Goal: Task Accomplishment & Management: Manage account settings

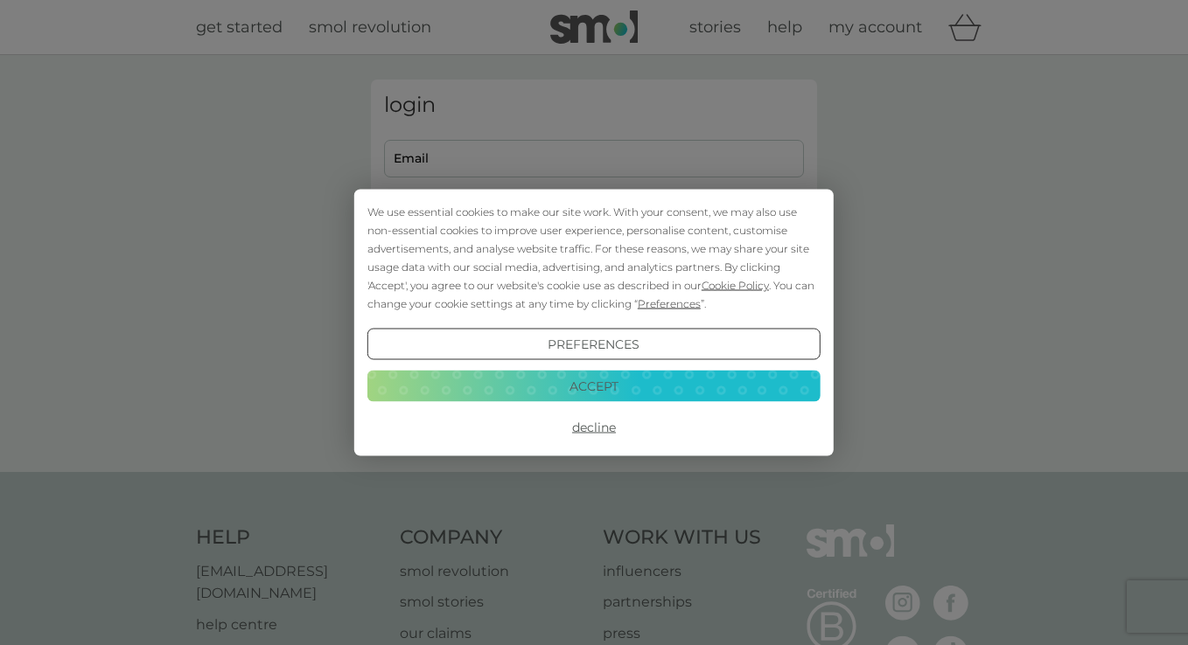
click at [589, 430] on button "Decline" at bounding box center [593, 427] width 453 height 31
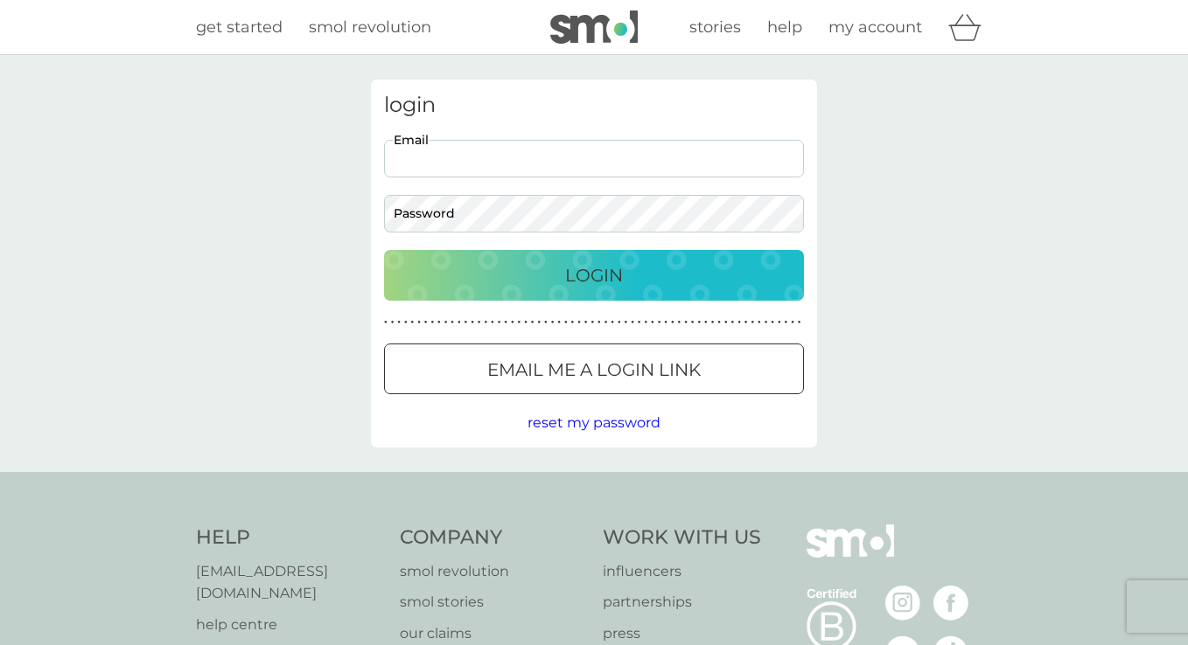
click at [493, 158] on input "Email" at bounding box center [594, 159] width 420 height 38
click at [463, 169] on input "Email" at bounding box center [594, 159] width 420 height 38
type input "anetachudzinska@gmail.com"
click at [530, 269] on div "Login" at bounding box center [593, 276] width 385 height 28
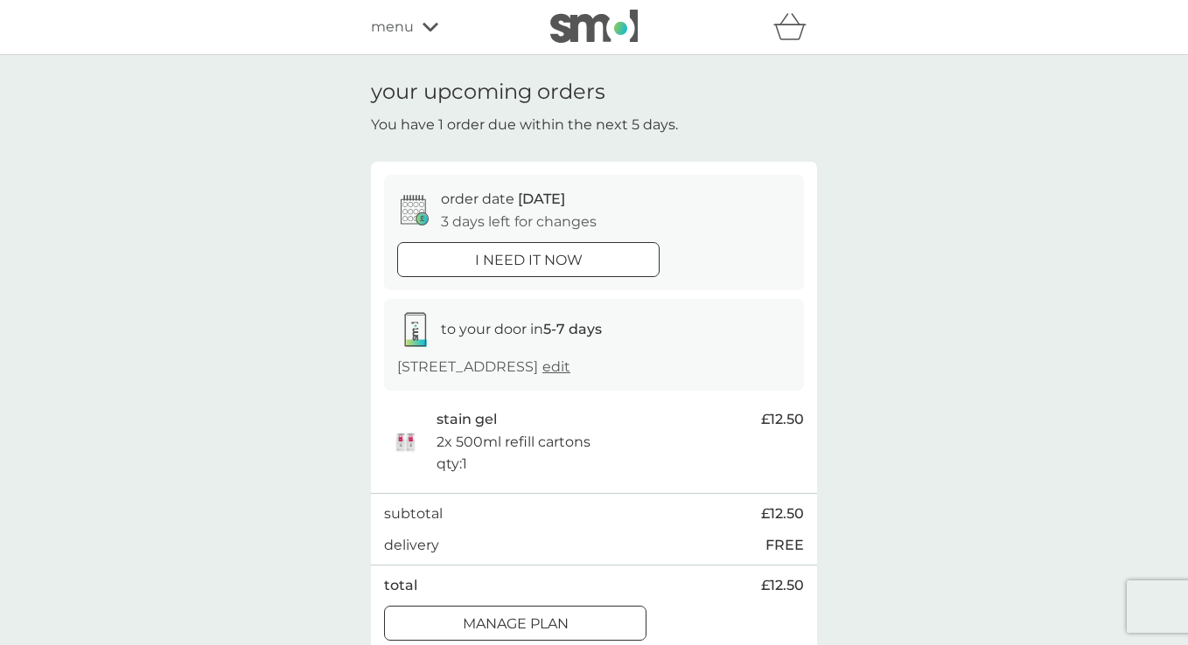
click at [473, 435] on p "2x 500ml refill cartons" at bounding box center [513, 442] width 154 height 23
click at [490, 624] on div at bounding box center [494, 623] width 10 height 10
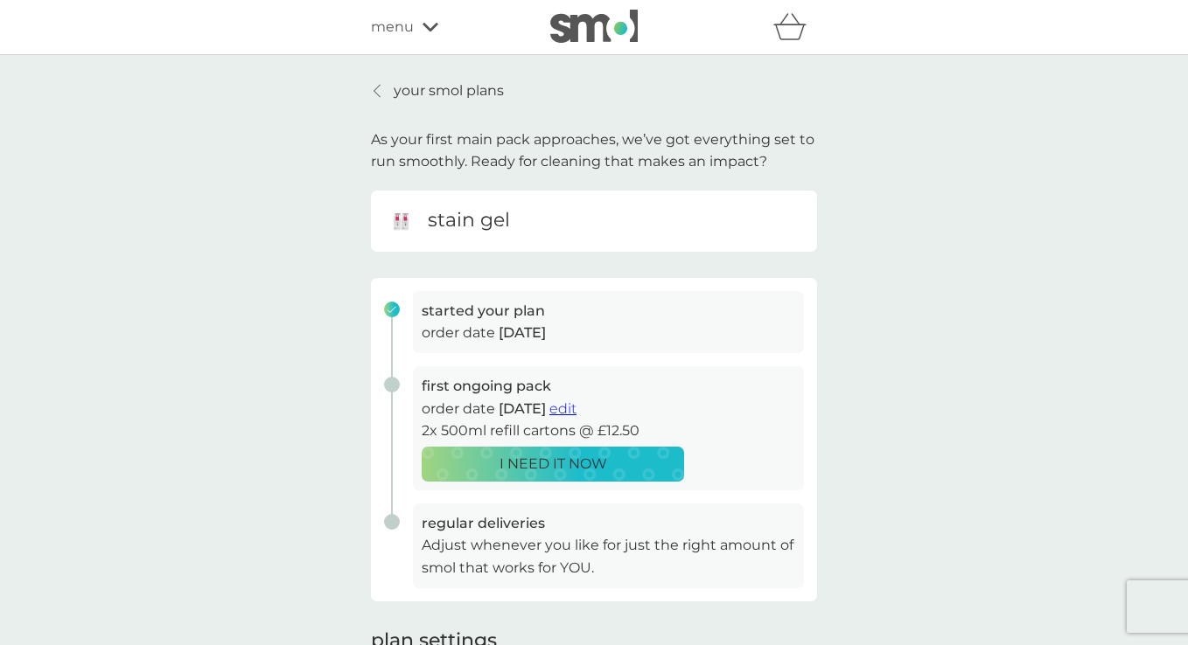
click at [576, 413] on span "edit" at bounding box center [562, 409] width 27 height 17
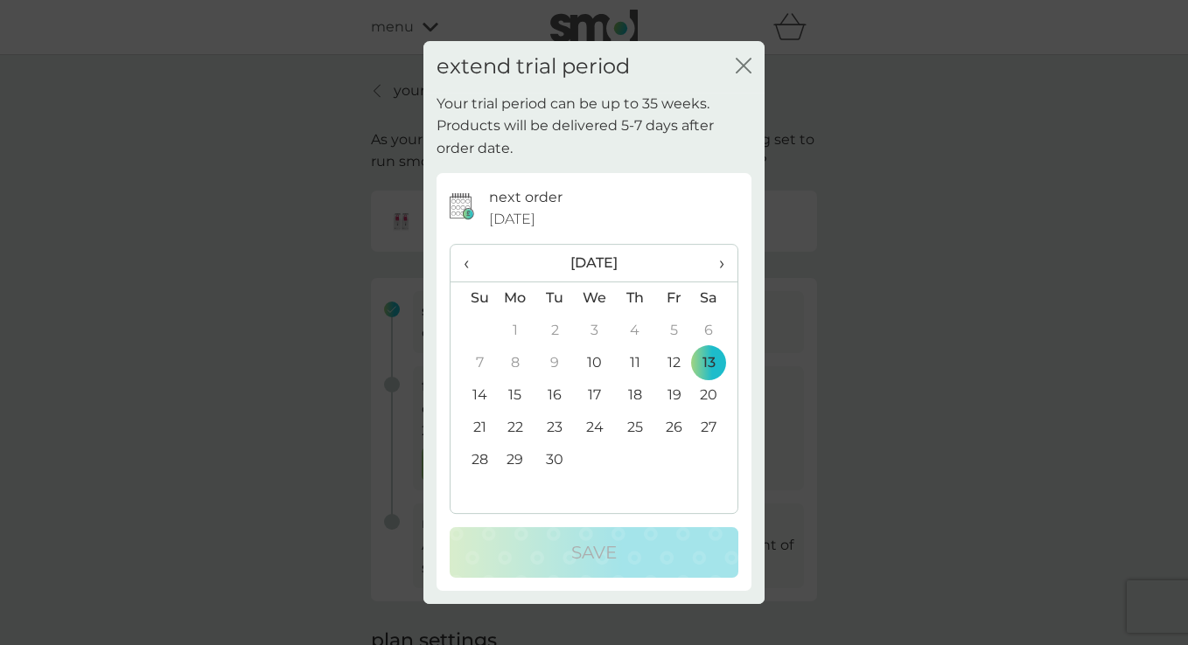
click at [750, 64] on icon "close" at bounding box center [744, 66] width 16 height 16
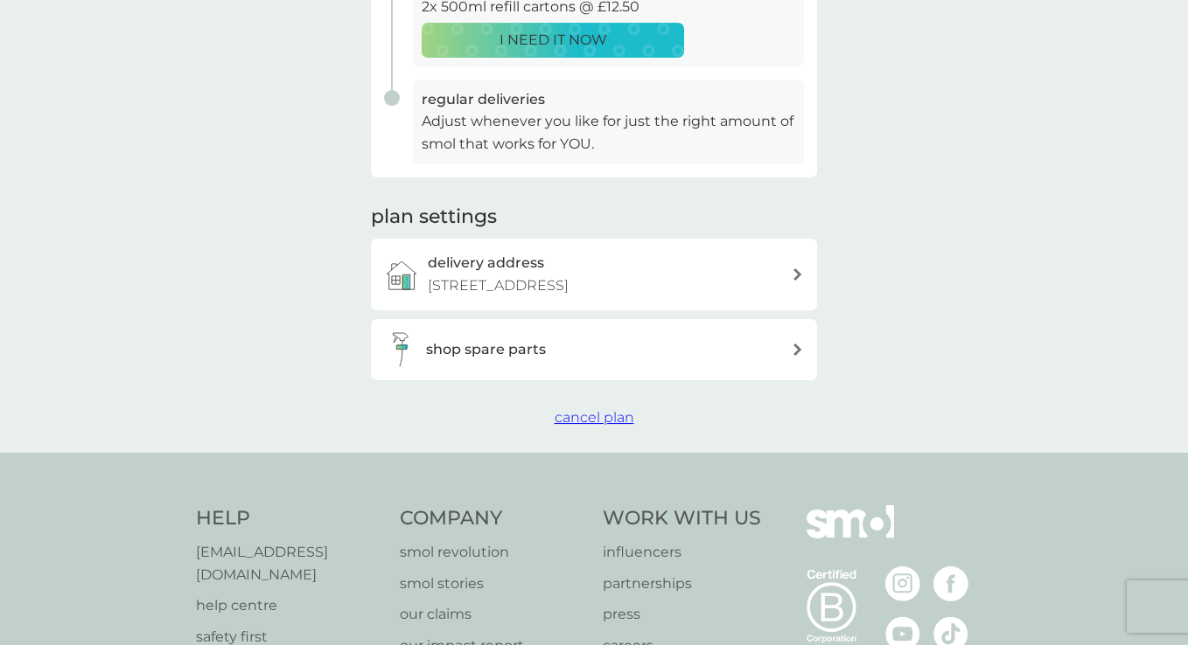
scroll to position [616, 0]
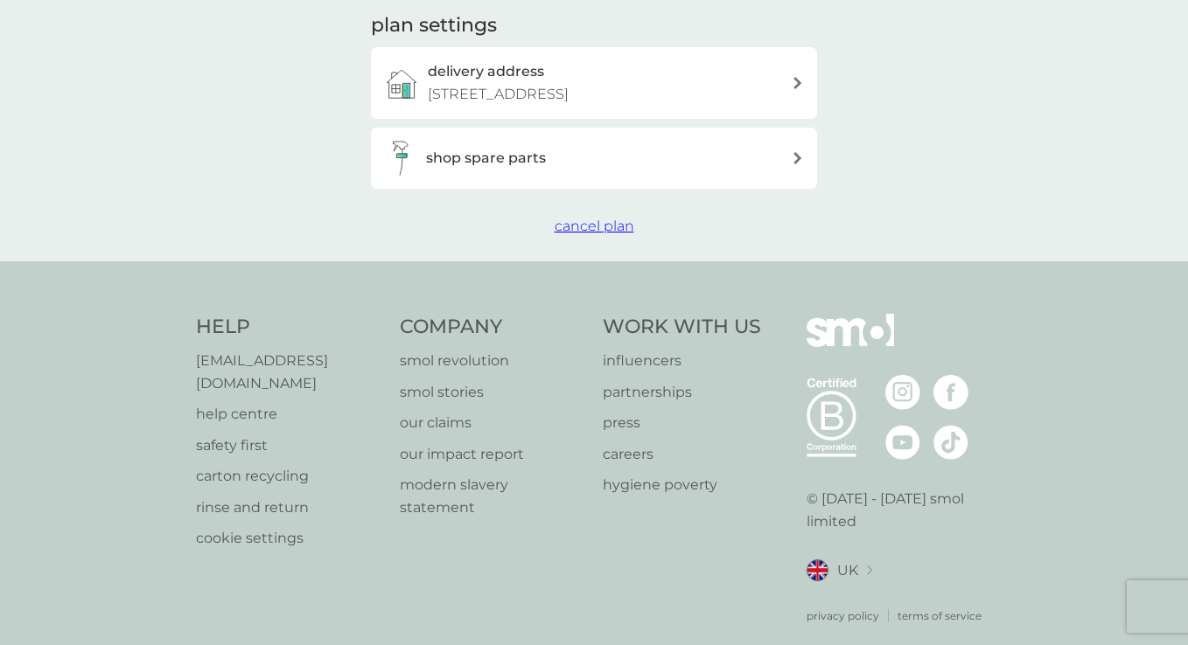
click at [589, 225] on span "cancel plan" at bounding box center [595, 226] width 80 height 17
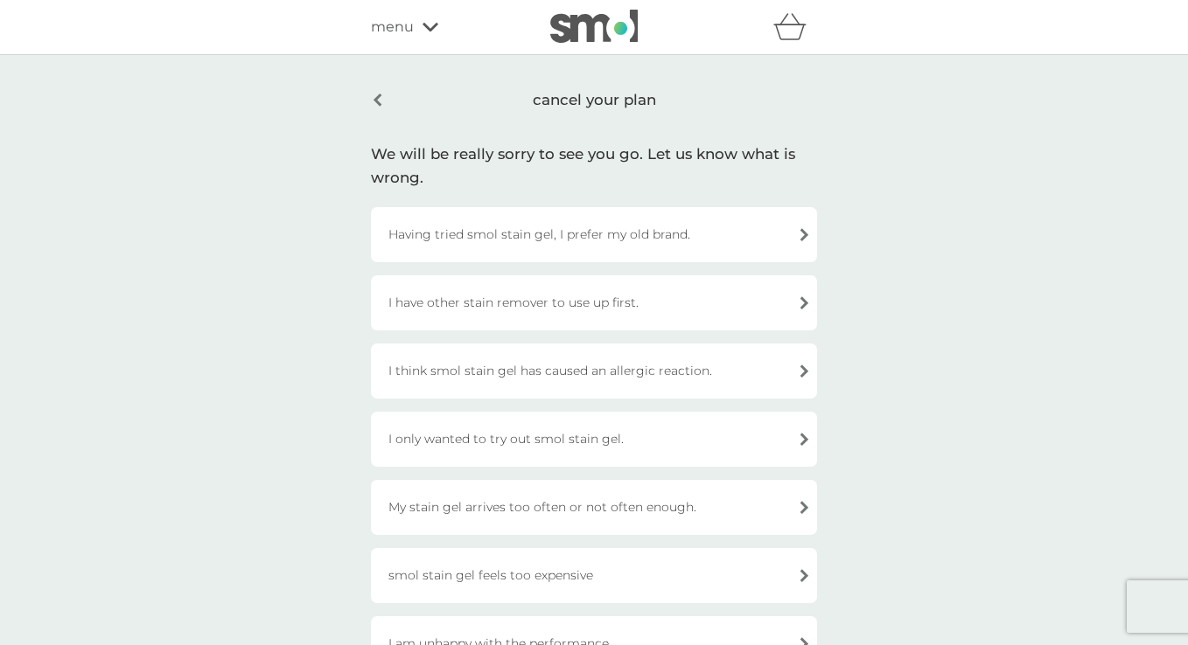
scroll to position [616, 0]
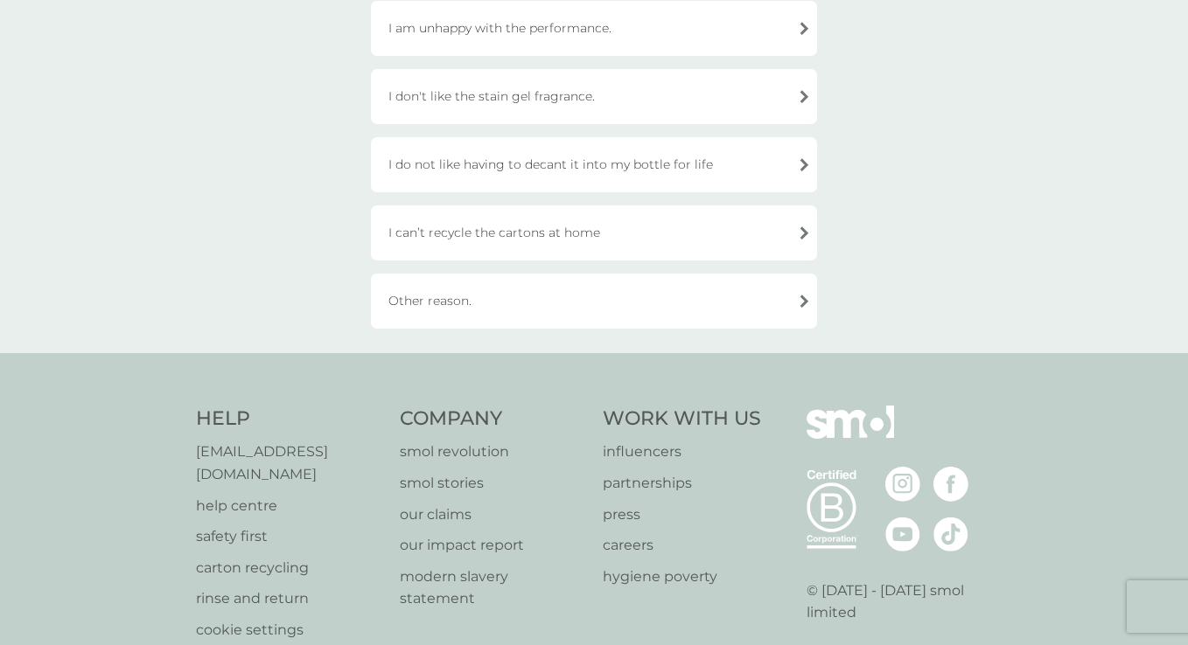
click at [779, 300] on div "Other reason." at bounding box center [594, 301] width 446 height 55
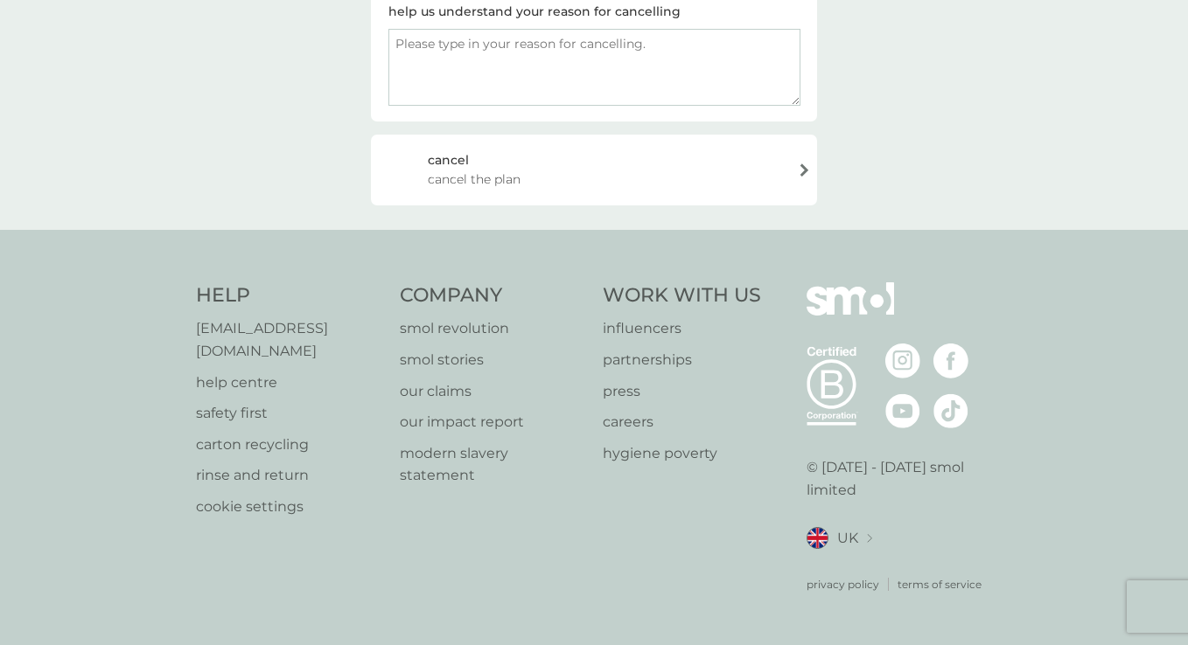
scroll to position [298, 0]
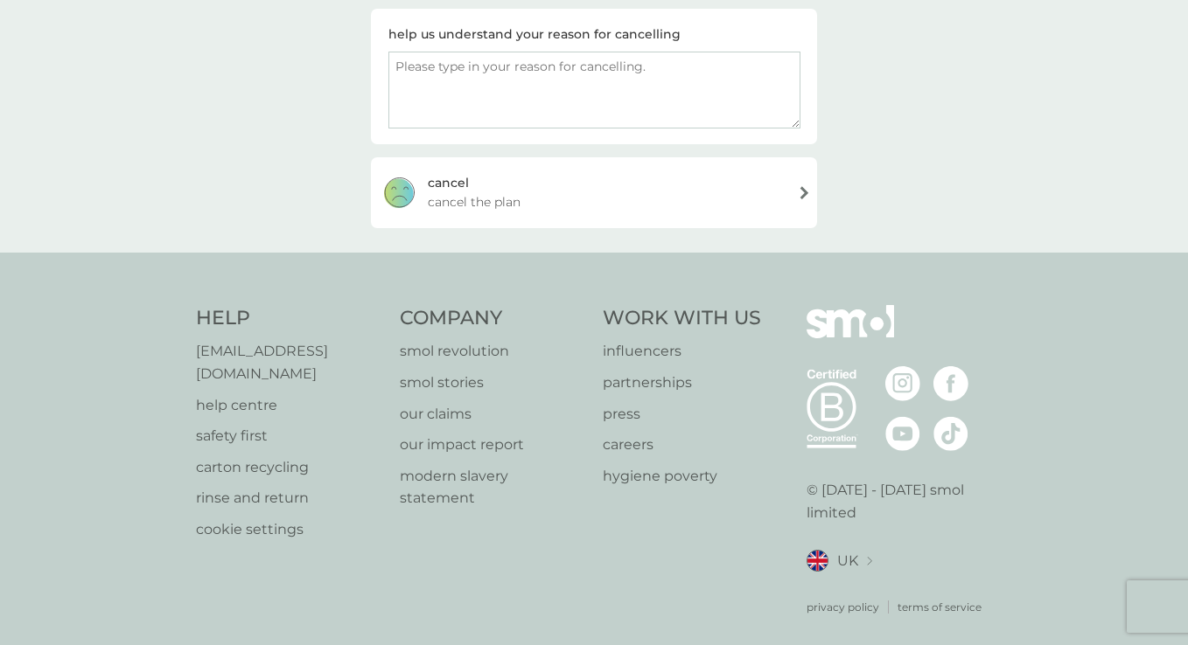
click at [432, 78] on textarea at bounding box center [594, 90] width 412 height 77
click at [461, 187] on div "cancel" at bounding box center [448, 182] width 41 height 19
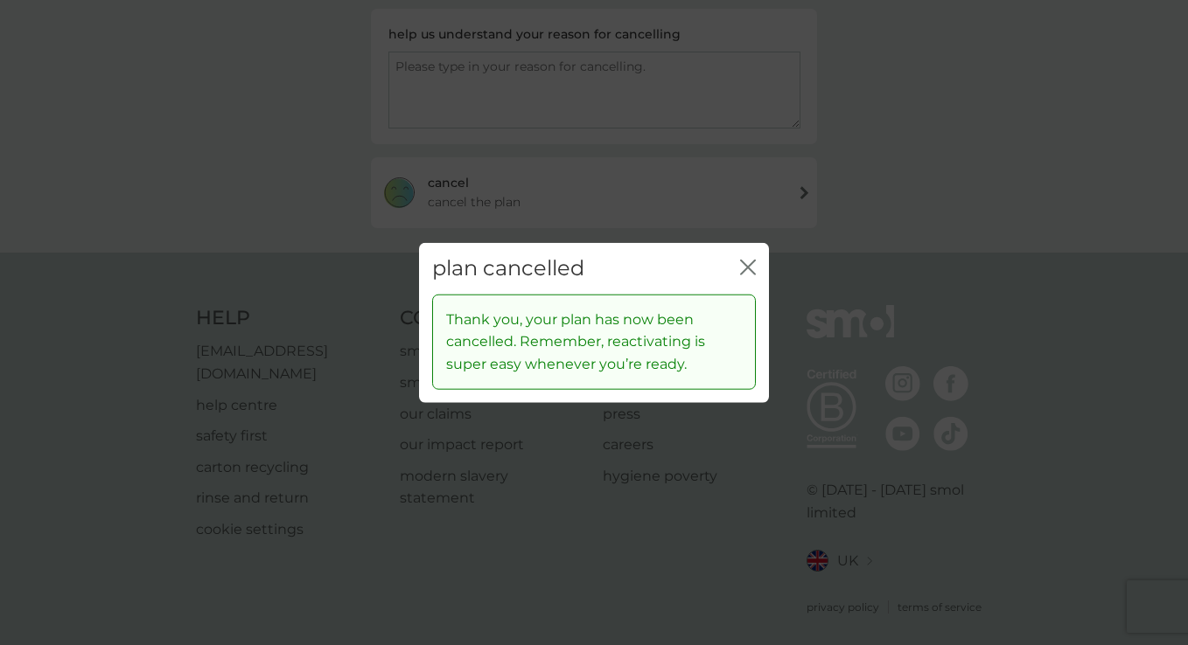
click at [744, 269] on icon "close" at bounding box center [748, 268] width 16 height 16
